Goal: Task Accomplishment & Management: Manage account settings

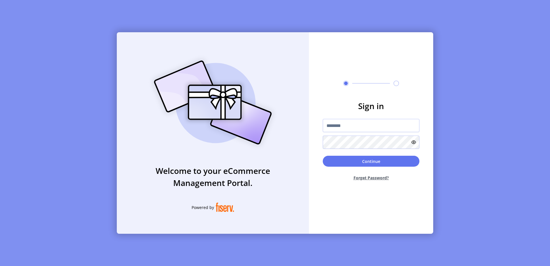
click at [357, 134] on div at bounding box center [371, 134] width 97 height 30
click at [364, 124] on input "text" at bounding box center [371, 125] width 97 height 13
type input "**********"
click at [323, 156] on button "Continue" at bounding box center [371, 161] width 97 height 11
click at [369, 162] on button "Continue" at bounding box center [371, 161] width 97 height 11
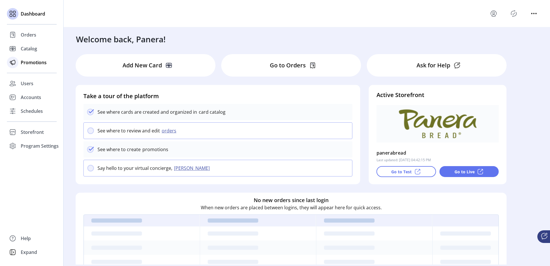
click at [19, 64] on div "Promotions" at bounding box center [32, 63] width 50 height 14
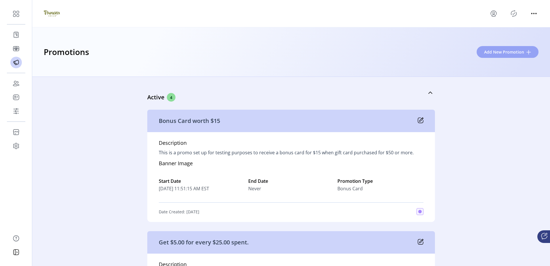
click at [508, 54] on span "Add New Promotion" at bounding box center [504, 52] width 40 height 6
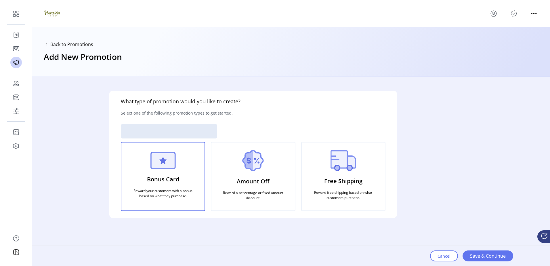
click at [171, 172] on div "Bonus Card Reward your customers with a bonus based on what they purchase." at bounding box center [163, 176] width 84 height 69
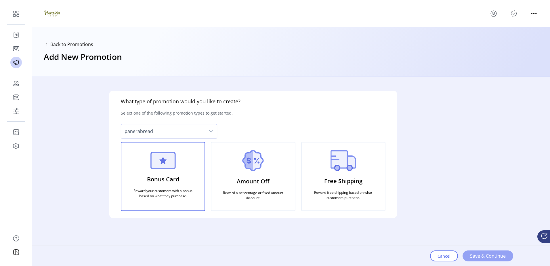
click at [481, 252] on span "Save & Continue" at bounding box center [488, 255] width 36 height 7
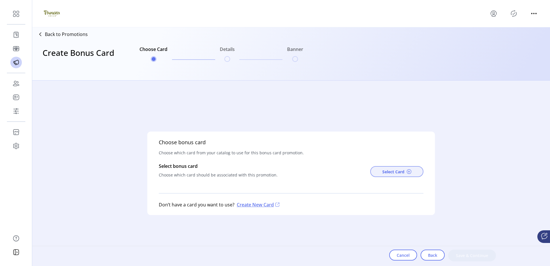
click at [400, 170] on span "Select Card" at bounding box center [394, 172] width 22 height 6
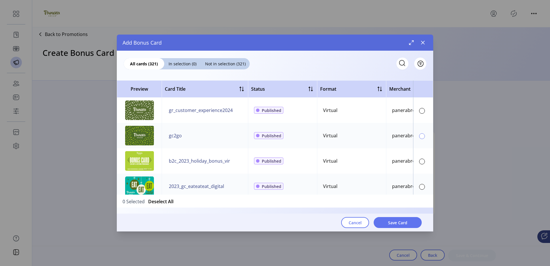
click at [419, 136] on div at bounding box center [422, 136] width 6 height 6
click at [385, 223] on button "Save Card" at bounding box center [398, 222] width 48 height 11
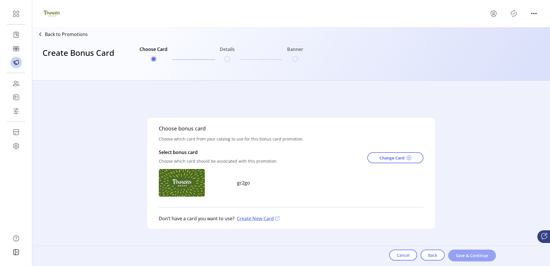
click at [475, 252] on button "Save & Continue" at bounding box center [472, 256] width 48 height 12
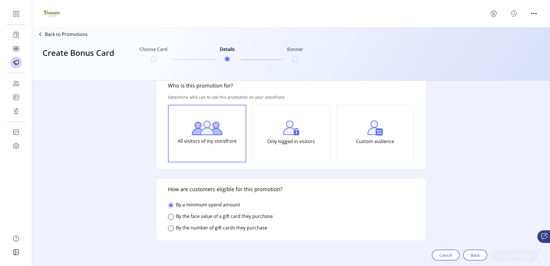
scroll to position [29, 0]
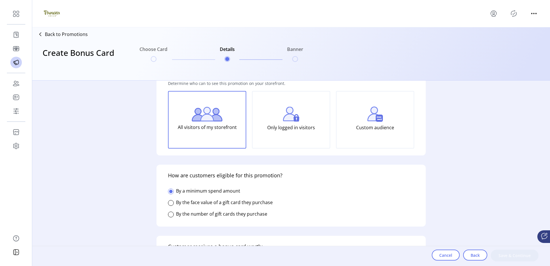
click at [234, 212] on label "By the number of gift cards they purchase" at bounding box center [221, 214] width 91 height 6
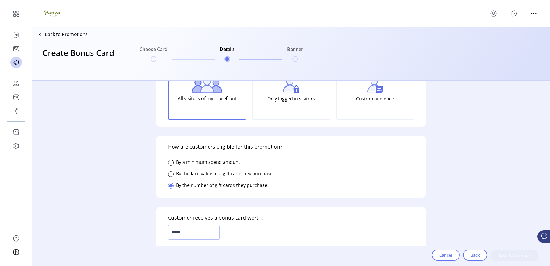
scroll to position [115, 0]
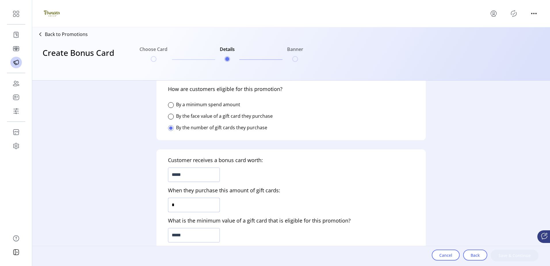
drag, startPoint x: 192, startPoint y: 202, endPoint x: 147, endPoint y: 203, distance: 44.9
click at [151, 203] on form "Who is this promotion for? Determine who can to see this promotion on your stor…" at bounding box center [291, 173] width 288 height 185
type input "*"
drag, startPoint x: 192, startPoint y: 176, endPoint x: 121, endPoint y: 178, distance: 70.9
click at [124, 178] on div "Who is this promotion for? Determine who can to see this promotion on your stor…" at bounding box center [291, 173] width 518 height 185
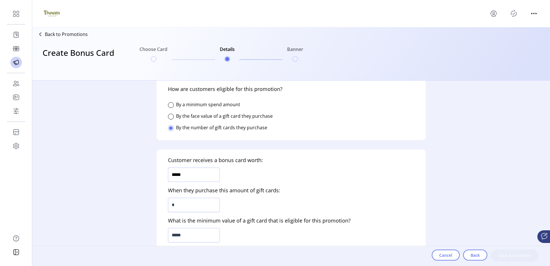
type input "******"
drag, startPoint x: 209, startPoint y: 233, endPoint x: 56, endPoint y: 238, distance: 153.8
click at [107, 238] on div "Who is this promotion for? Determine who can to see this promotion on your stor…" at bounding box center [291, 173] width 518 height 185
type input "******"
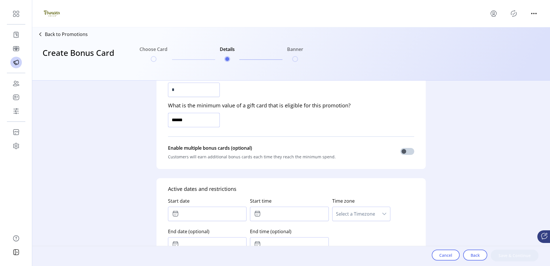
scroll to position [259, 0]
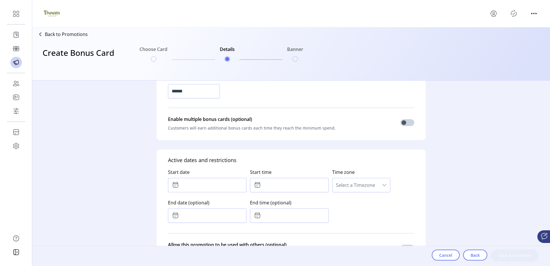
click at [197, 182] on input "text" at bounding box center [207, 185] width 79 height 14
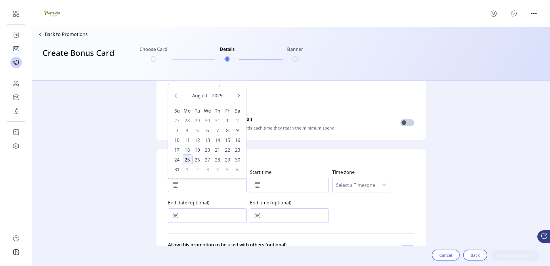
click at [187, 158] on span "25" at bounding box center [187, 159] width 9 height 9
type input "**********"
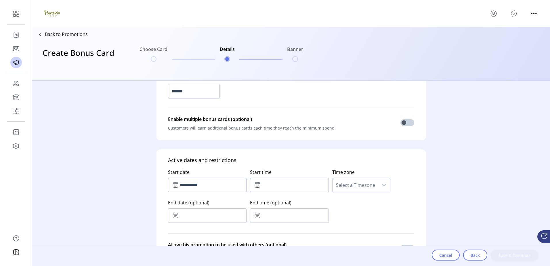
click at [288, 185] on input "text" at bounding box center [289, 185] width 79 height 14
click at [283, 208] on div "14" at bounding box center [280, 209] width 13 height 24
click at [278, 207] on span "14" at bounding box center [280, 208] width 5 height 7
click at [279, 208] on span "14" at bounding box center [280, 208] width 5 height 7
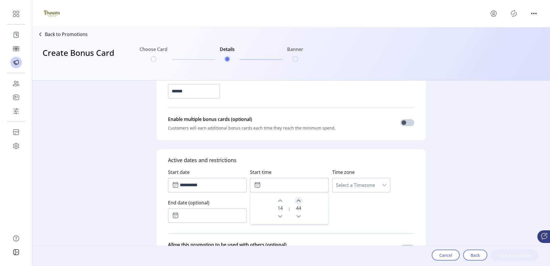
click at [295, 201] on button "Next Minute" at bounding box center [299, 201] width 8 height 8
click at [299, 215] on icon "Previous Minute" at bounding box center [298, 216] width 5 height 5
type input "*****"
click at [349, 209] on div "**********" at bounding box center [291, 194] width 246 height 61
click at [360, 186] on span "Select a Timezone" at bounding box center [356, 185] width 46 height 14
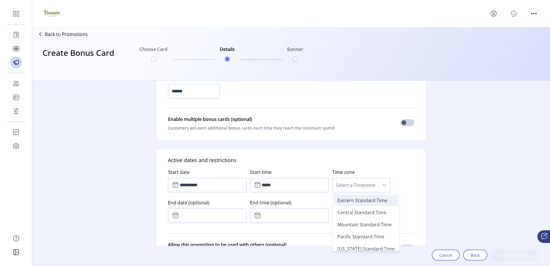
click at [362, 200] on span "Eastern Standard Time" at bounding box center [363, 200] width 50 height 6
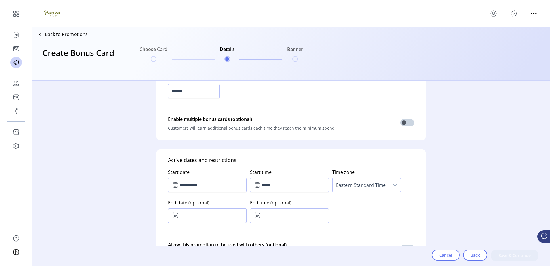
click at [211, 216] on input "text" at bounding box center [207, 215] width 79 height 14
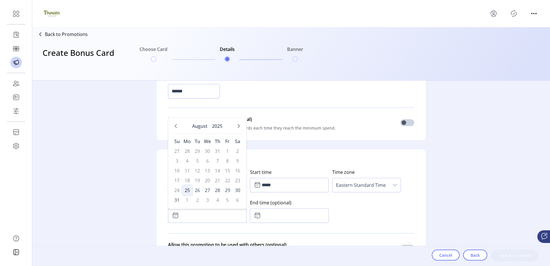
click at [186, 189] on span "25" at bounding box center [187, 190] width 9 height 9
type input "**********"
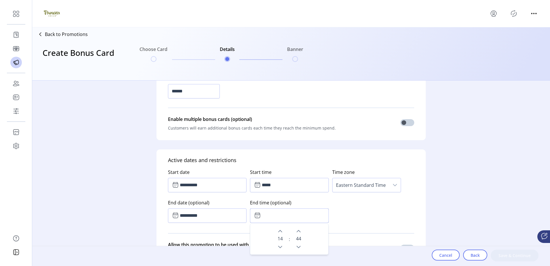
click at [277, 215] on input "text" at bounding box center [289, 215] width 79 height 14
click at [297, 231] on icon "Next Minute" at bounding box center [299, 231] width 4 height 2
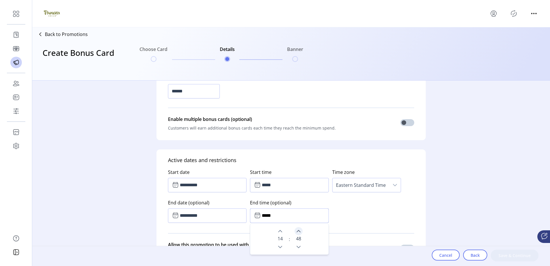
click at [297, 231] on icon "Next Minute" at bounding box center [299, 231] width 4 height 2
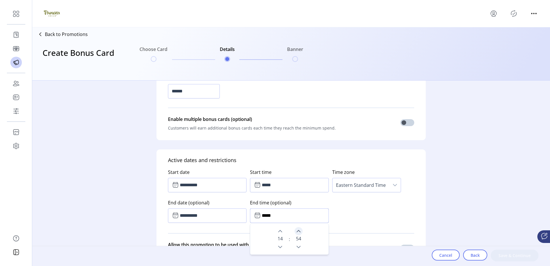
click at [297, 231] on icon "Next Minute" at bounding box center [299, 231] width 4 height 2
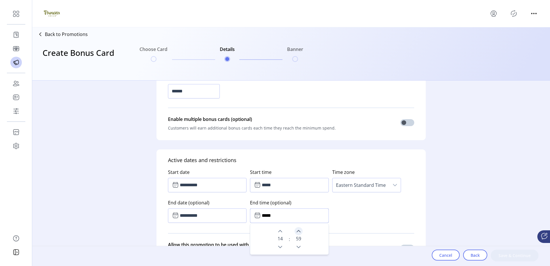
click at [297, 231] on icon "Next Minute" at bounding box center [299, 231] width 4 height 2
click at [274, 229] on div "14" at bounding box center [280, 239] width 13 height 24
click at [278, 229] on icon "Next Hour" at bounding box center [280, 231] width 5 height 5
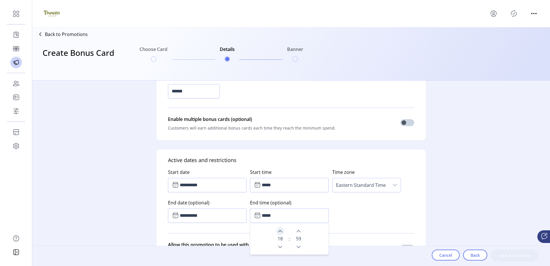
click at [279, 230] on icon "Next Hour" at bounding box center [280, 231] width 4 height 2
click at [297, 231] on icon "Next Minute" at bounding box center [299, 231] width 4 height 2
type input "*****"
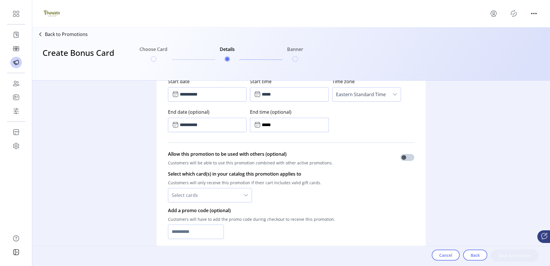
scroll to position [364, 0]
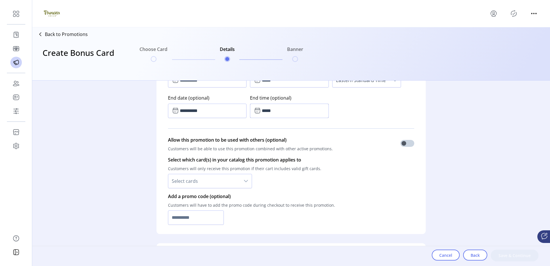
click at [205, 177] on span "Select cards" at bounding box center [204, 181] width 72 height 14
click at [201, 196] on li "All cards" at bounding box center [210, 197] width 81 height 12
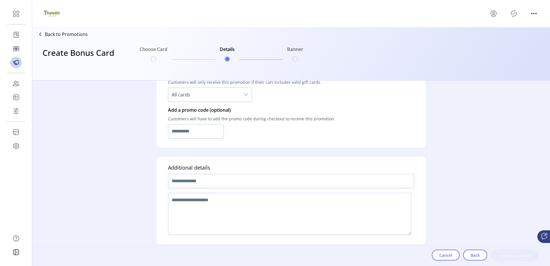
scroll to position [451, 0]
click at [248, 181] on input "text" at bounding box center [291, 180] width 246 height 14
type input "********"
click at [227, 212] on textarea at bounding box center [290, 213] width 244 height 42
type textarea "********"
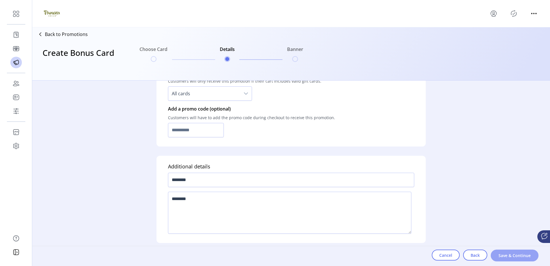
click at [515, 254] on span "Save & Continue" at bounding box center [515, 255] width 33 height 6
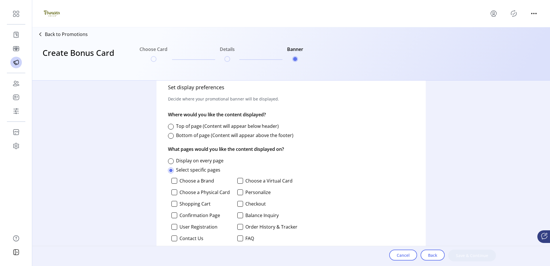
scroll to position [259, 0]
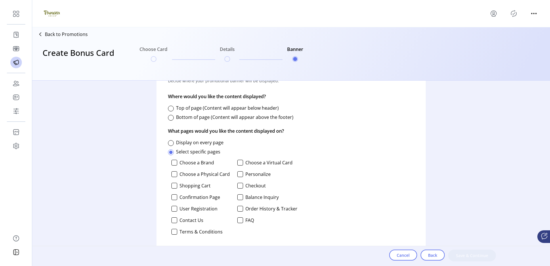
click at [209, 110] on label "Top of page (Content will appear below header)" at bounding box center [227, 108] width 103 height 6
click at [196, 145] on label "Display on every page" at bounding box center [199, 142] width 47 height 6
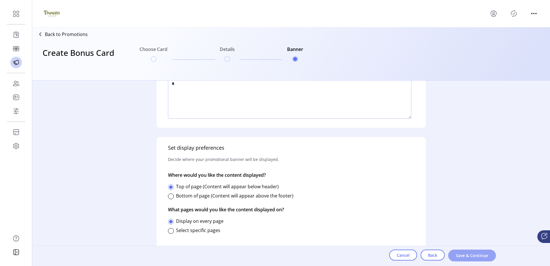
click at [471, 256] on span "Save & Continue" at bounding box center [472, 255] width 33 height 6
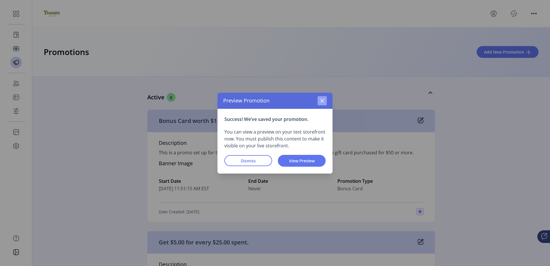
click at [320, 102] on button "button" at bounding box center [322, 100] width 9 height 9
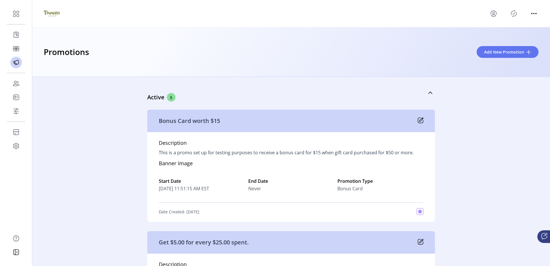
click at [512, 15] on icon "Publisher Panel" at bounding box center [513, 13] width 9 height 9
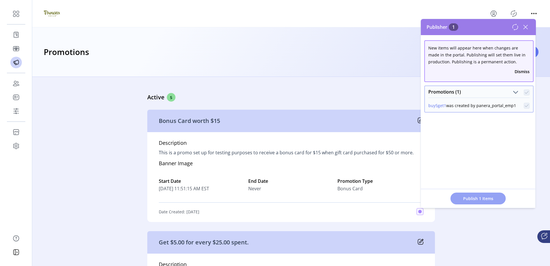
click at [487, 197] on span "Publish 1 Items" at bounding box center [478, 198] width 40 height 6
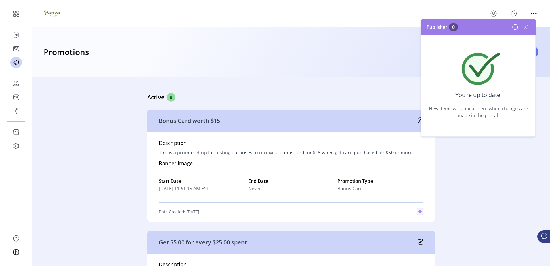
click at [525, 23] on icon at bounding box center [525, 26] width 9 height 9
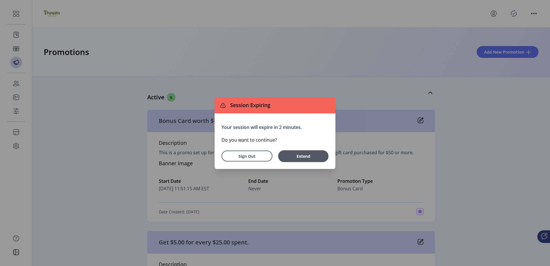
click at [315, 162] on div "Your session will expire in 2 minutes. Do you want to continue? Sign Out Extend" at bounding box center [275, 141] width 121 height 56
click at [316, 158] on span "Extend" at bounding box center [303, 156] width 45 height 6
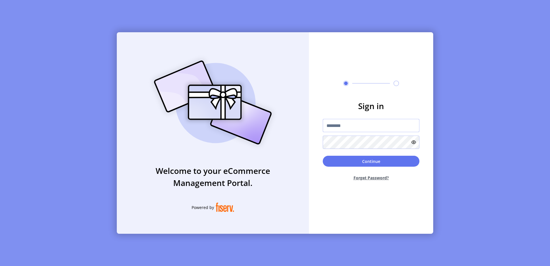
click at [334, 121] on input "text" at bounding box center [371, 125] width 97 height 13
type input "*********"
click at [323, 156] on button "Continue" at bounding box center [371, 161] width 97 height 11
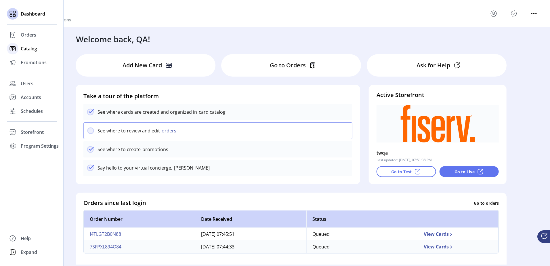
click at [29, 47] on span "Catalog" at bounding box center [29, 48] width 16 height 7
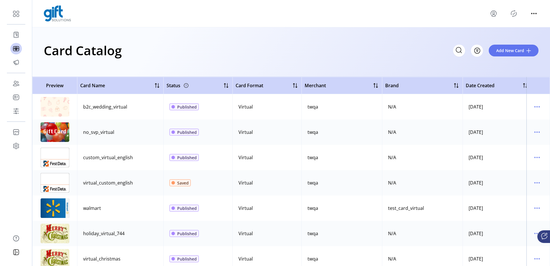
scroll to position [1295, 0]
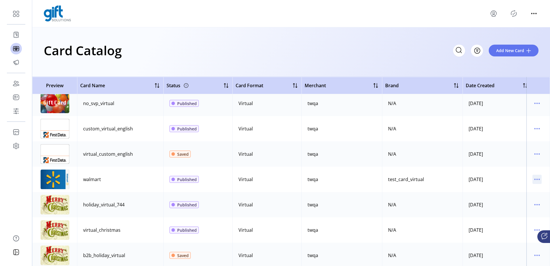
click at [534, 178] on icon "menu" at bounding box center [537, 179] width 9 height 9
click at [507, 201] on span "Edit Details" at bounding box center [510, 199] width 48 height 5
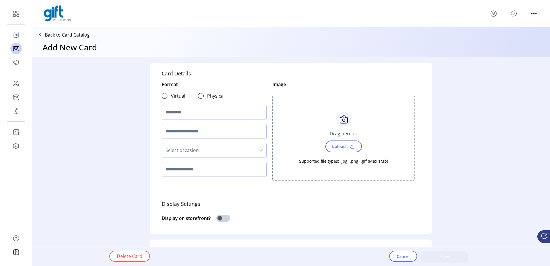
type textarea "**********"
type input "*"
type input "*******"
type input "**********"
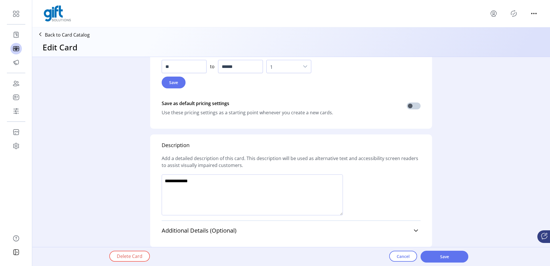
scroll to position [411, 0]
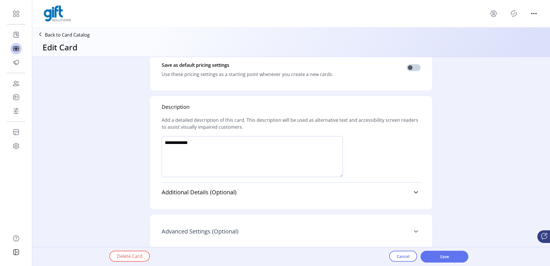
click at [212, 232] on span "Advanced Settings (Optional)" at bounding box center [200, 232] width 77 height 6
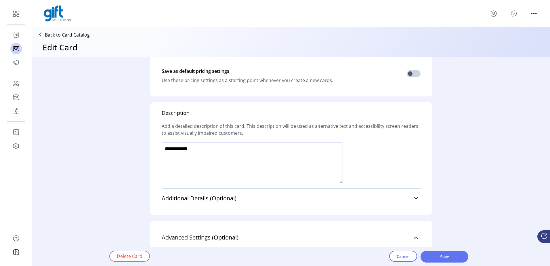
scroll to position [474, 0]
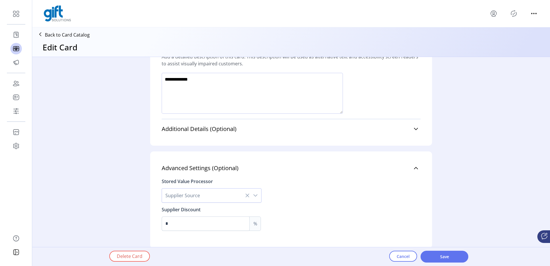
click at [256, 195] on icon "dropdown trigger" at bounding box center [255, 195] width 5 height 5
click at [253, 193] on icon "dropdown trigger" at bounding box center [255, 195] width 5 height 5
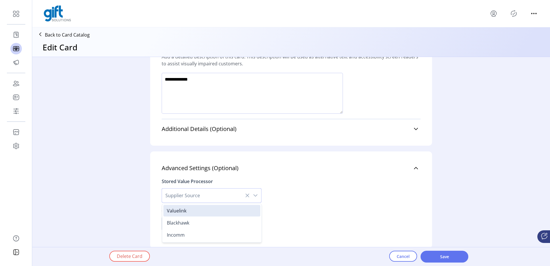
click at [253, 193] on icon "dropdown trigger" at bounding box center [255, 195] width 5 height 5
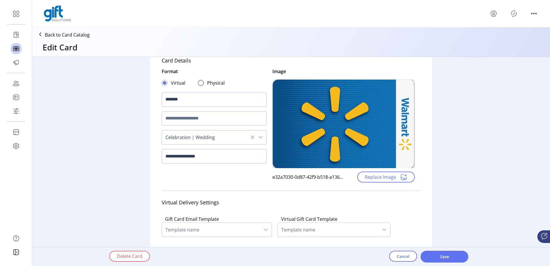
scroll to position [0, 0]
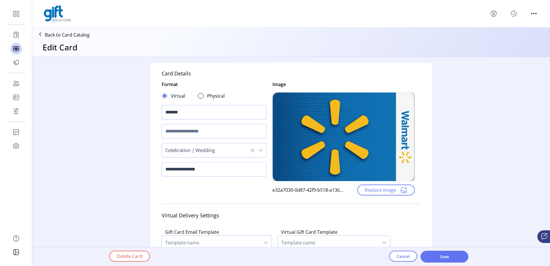
click at [177, 131] on input "text" at bounding box center [214, 131] width 105 height 14
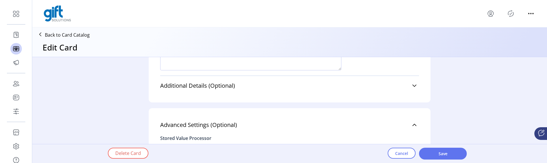
scroll to position [573, 0]
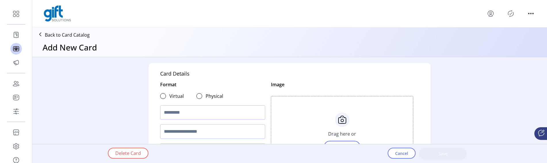
type textarea "**********"
type input "*"
type input "*******"
type input "**********"
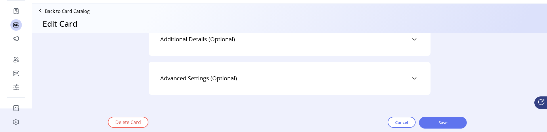
scroll to position [48, 0]
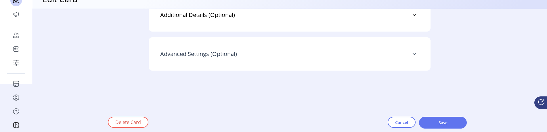
click at [250, 52] on link "Advanced Settings (Optional)" at bounding box center [289, 54] width 259 height 13
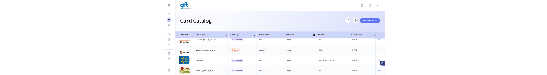
scroll to position [1326, 0]
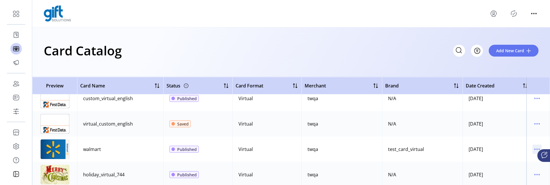
click at [535, 146] on icon "menu" at bounding box center [537, 148] width 9 height 9
click at [509, 167] on span "Edit Details" at bounding box center [510, 169] width 48 height 5
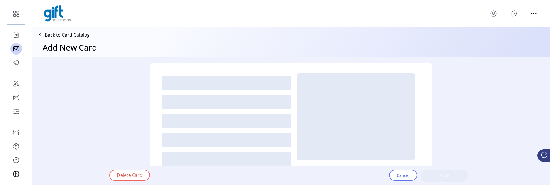
type textarea "**********"
type input "*"
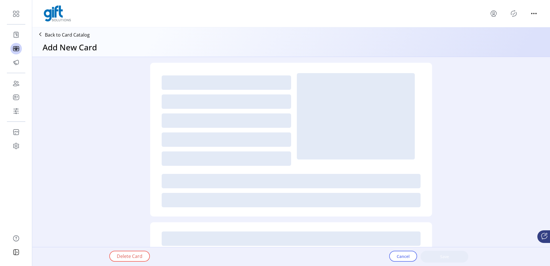
type textarea "**********"
type input "*"
